Goal: Information Seeking & Learning: Find specific fact

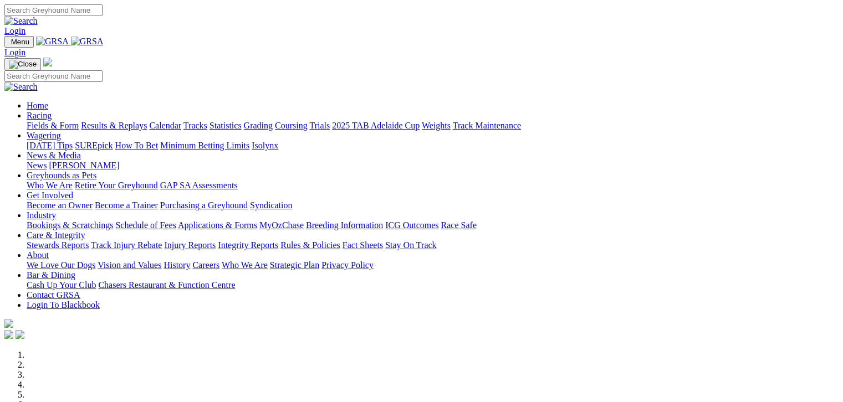
click at [147, 121] on link "Results & Replays" at bounding box center [114, 125] width 66 height 9
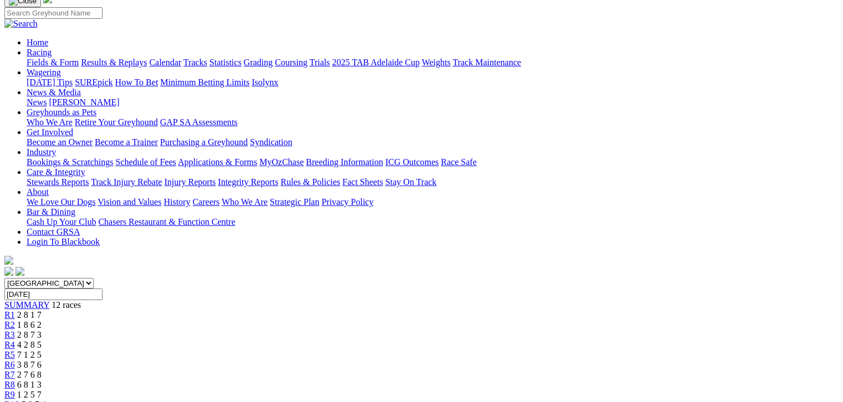
scroll to position [83, 0]
